Goal: Find specific page/section: Find specific page/section

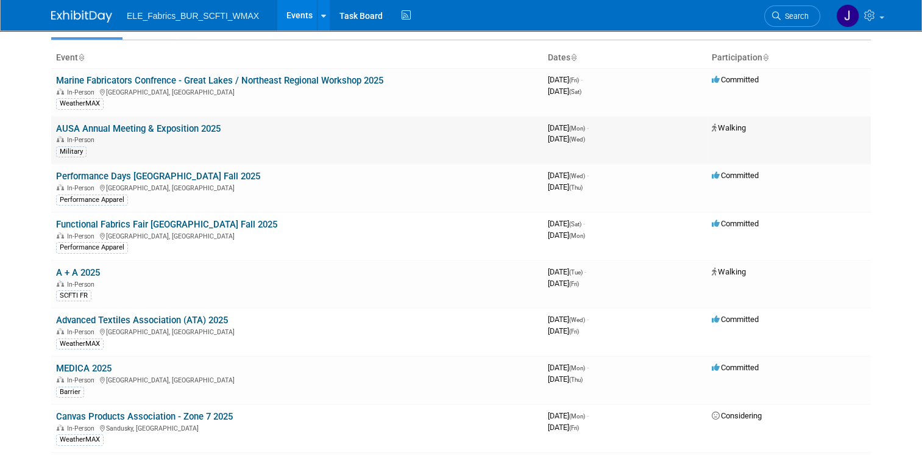
scroll to position [56, 0]
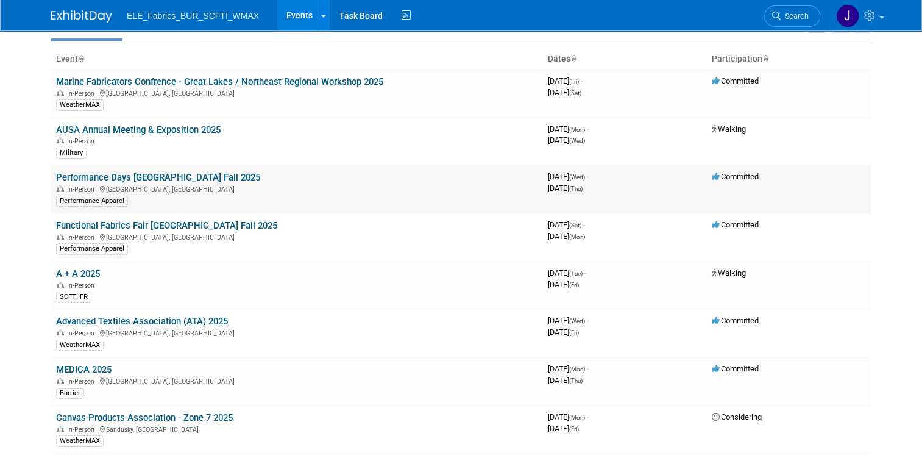
click at [182, 176] on link "Performance Days [GEOGRAPHIC_DATA] Fall 2025" at bounding box center [158, 177] width 204 height 11
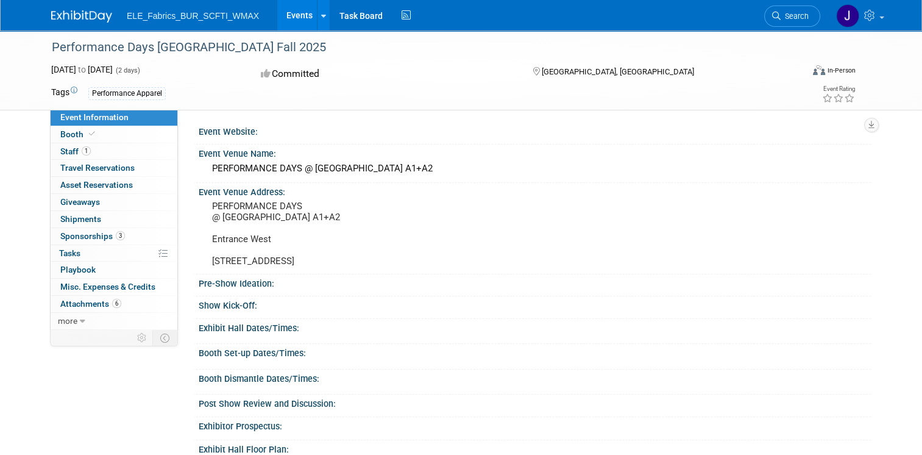
click at [69, 10] on img at bounding box center [81, 16] width 61 height 12
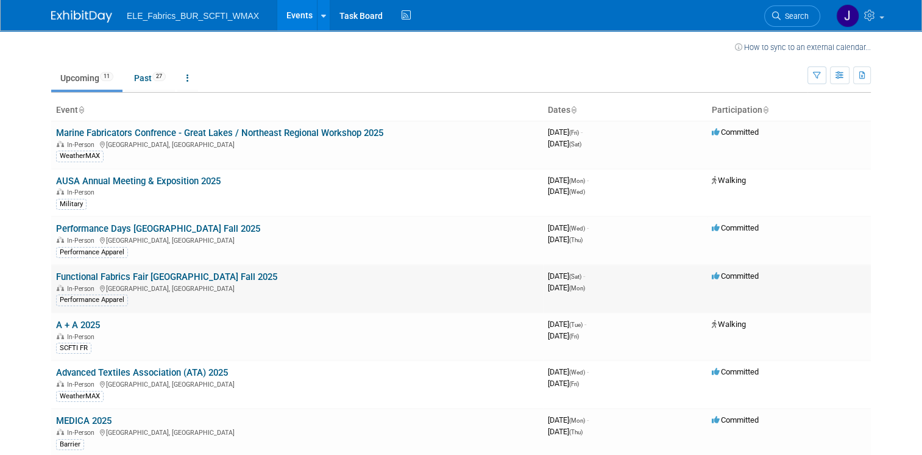
scroll to position [5, 0]
click at [144, 78] on link "Past 27" at bounding box center [150, 77] width 50 height 23
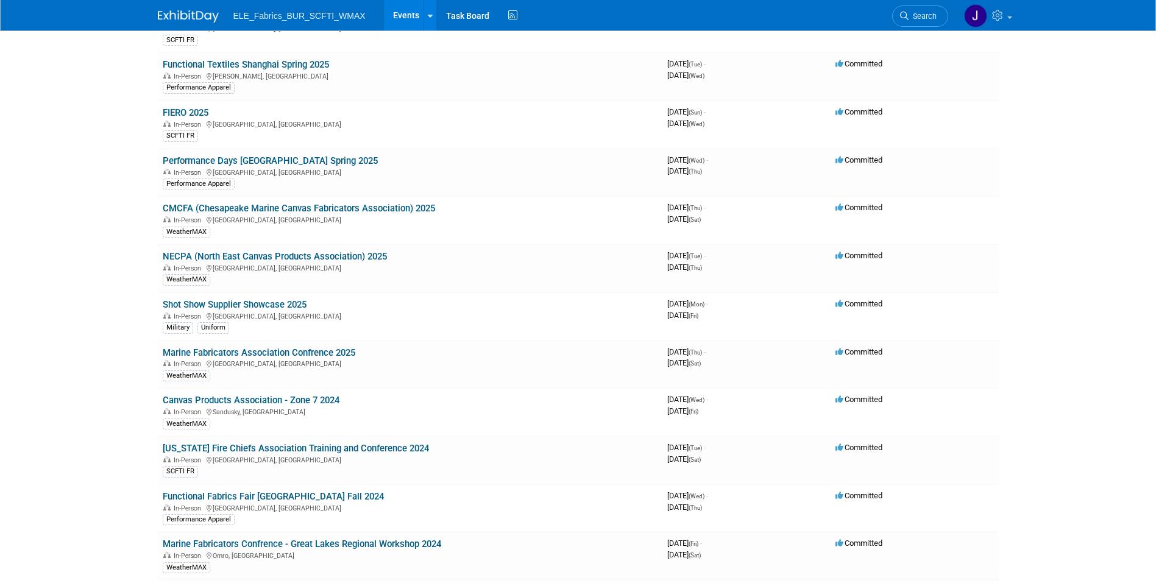
scroll to position [980, 0]
